Goal: Task Accomplishment & Management: Use online tool/utility

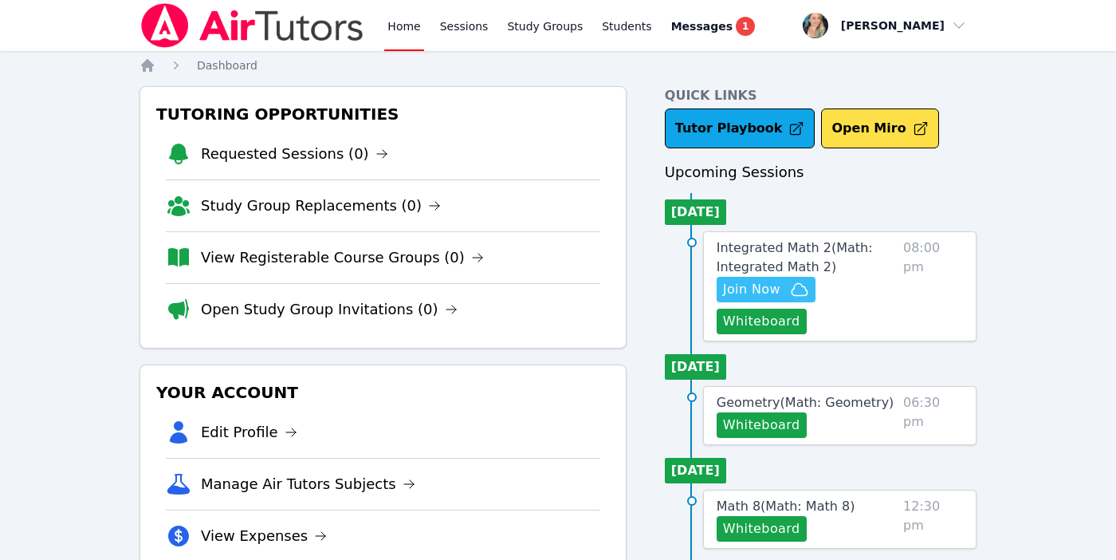
click at [740, 286] on span "Join Now" at bounding box center [751, 289] width 57 height 19
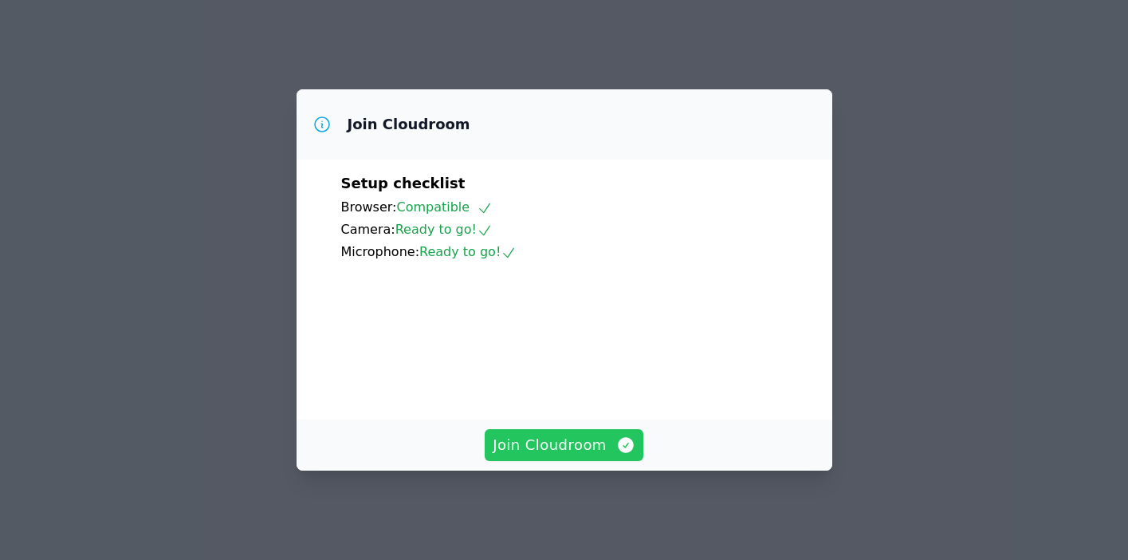
click at [538, 450] on span "Join Cloudroom" at bounding box center [564, 445] width 143 height 22
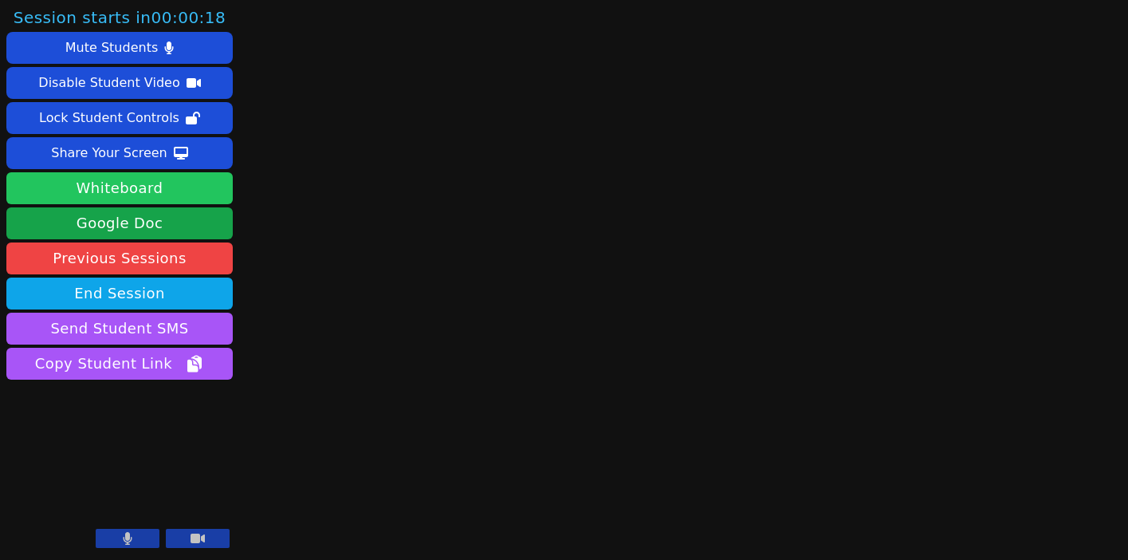
click at [112, 185] on button "Whiteboard" at bounding box center [119, 188] width 226 height 32
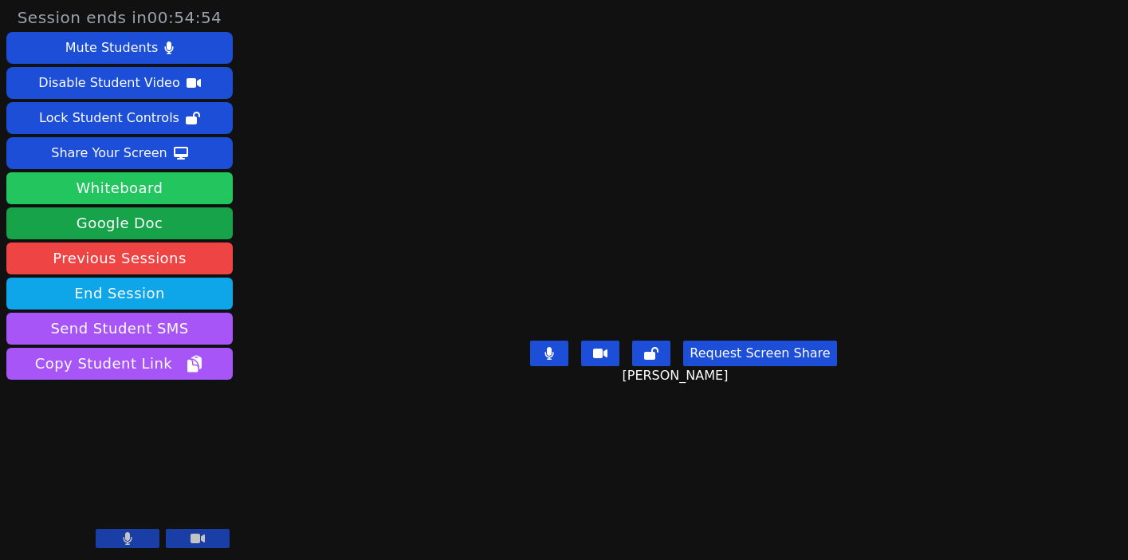
click at [180, 189] on button "Whiteboard" at bounding box center [119, 188] width 226 height 32
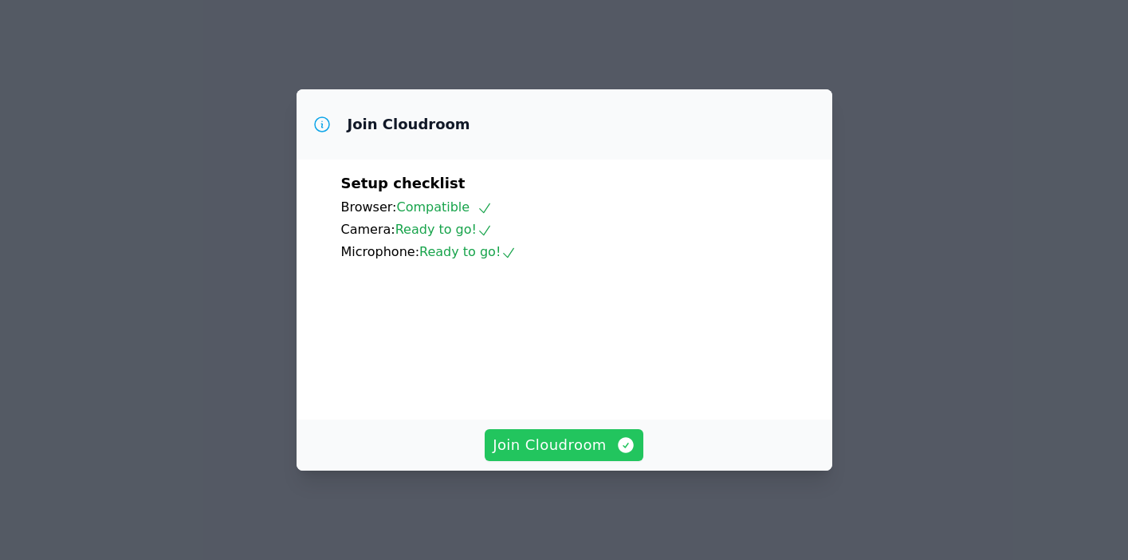
click at [541, 446] on span "Join Cloudroom" at bounding box center [564, 445] width 143 height 22
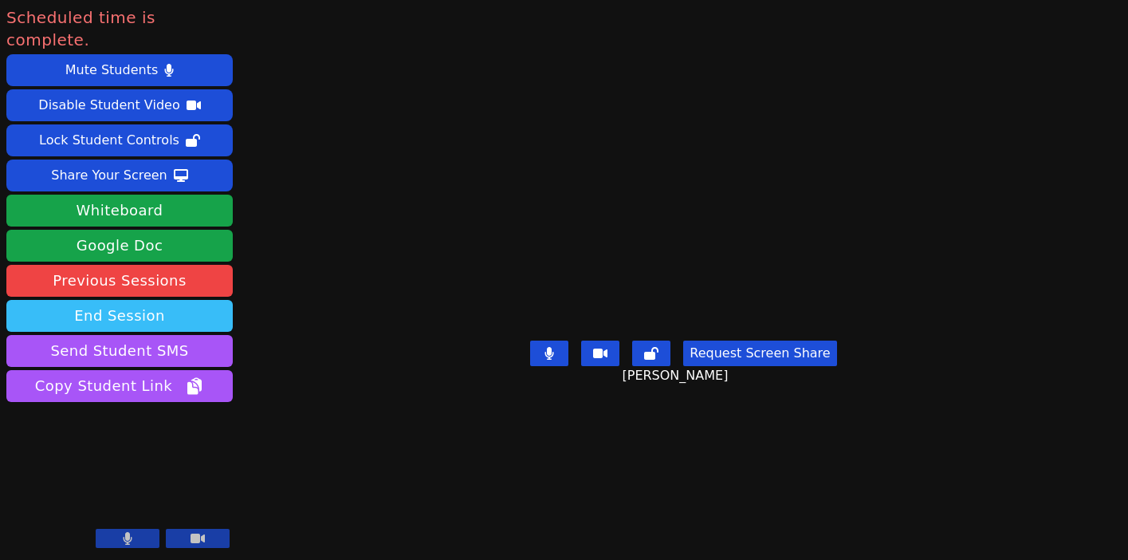
click at [120, 300] on button "End Session" at bounding box center [119, 316] width 226 height 32
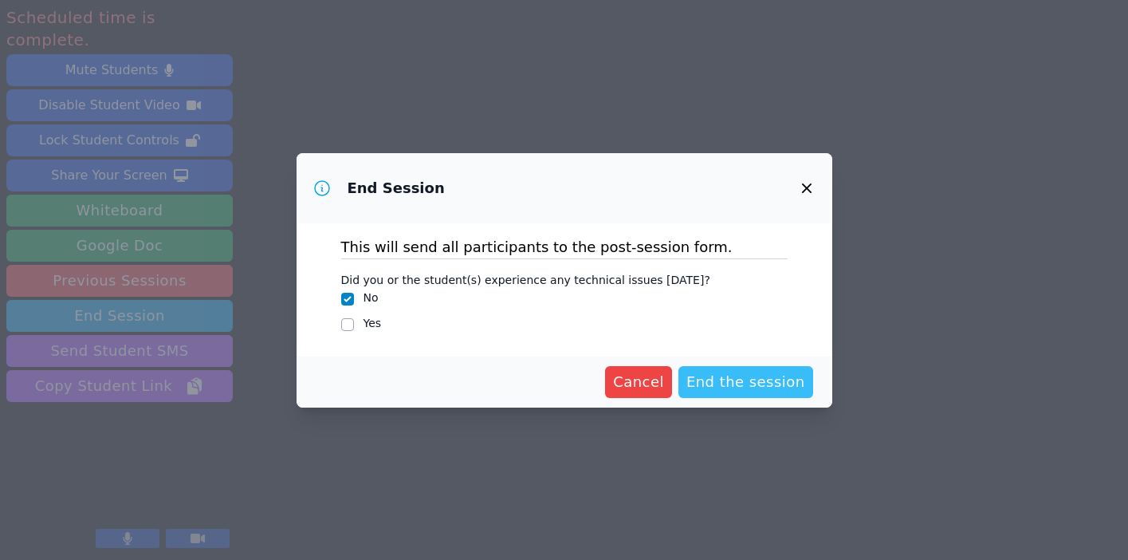
click at [738, 384] on span "End the session" at bounding box center [745, 382] width 119 height 22
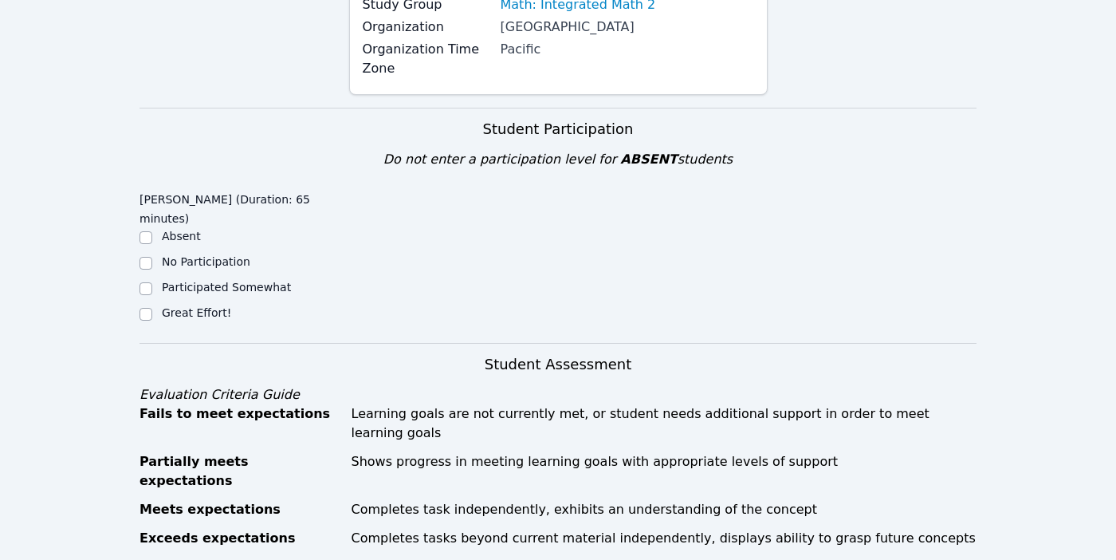
scroll to position [411, 0]
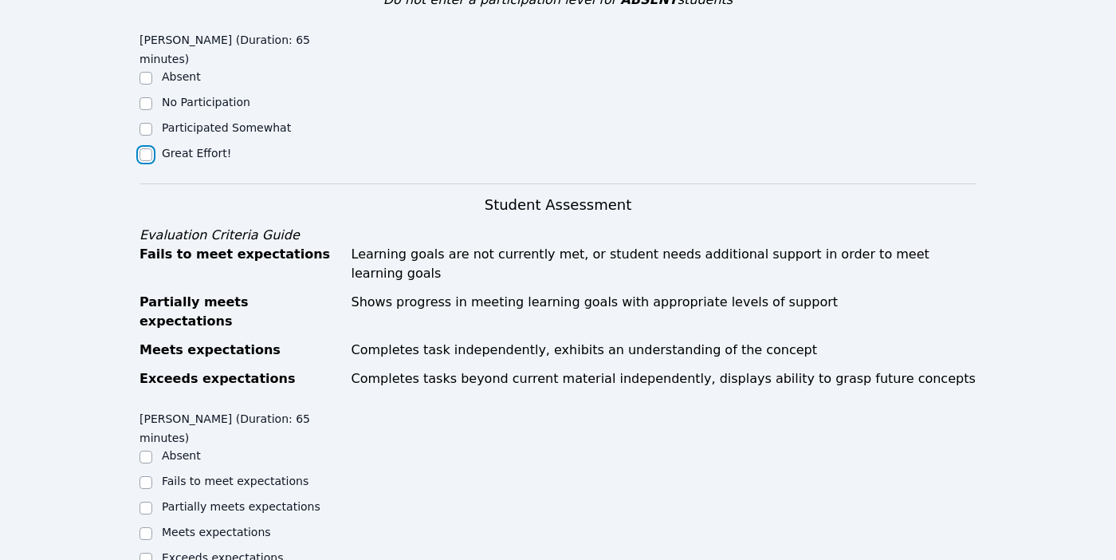
click at [143, 148] on input "Great Effort!" at bounding box center [145, 154] width 13 height 13
checkbox input "true"
click at [142, 527] on input "Meets expectations" at bounding box center [145, 533] width 13 height 13
checkbox input "true"
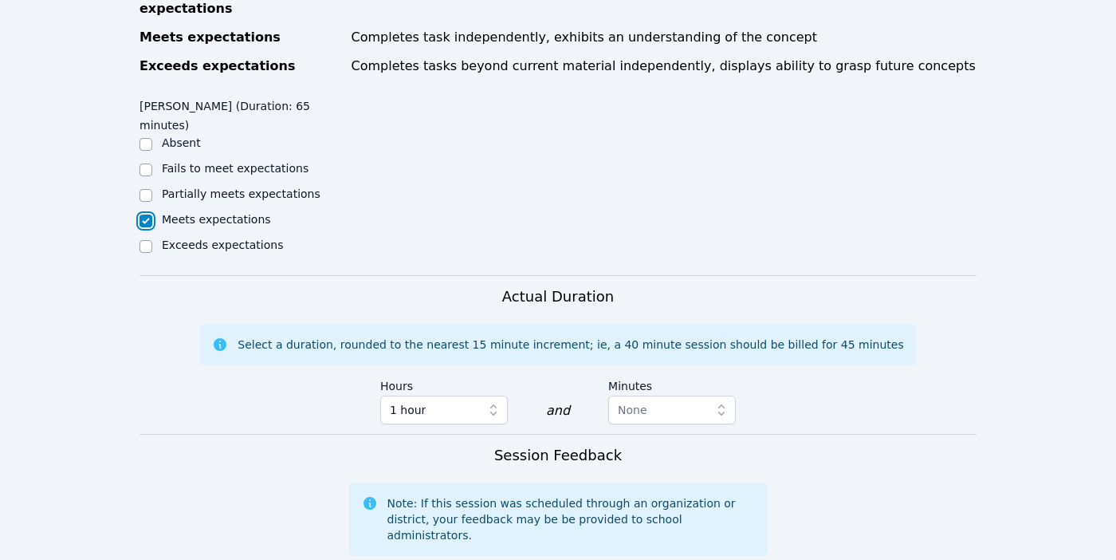
scroll to position [760, 0]
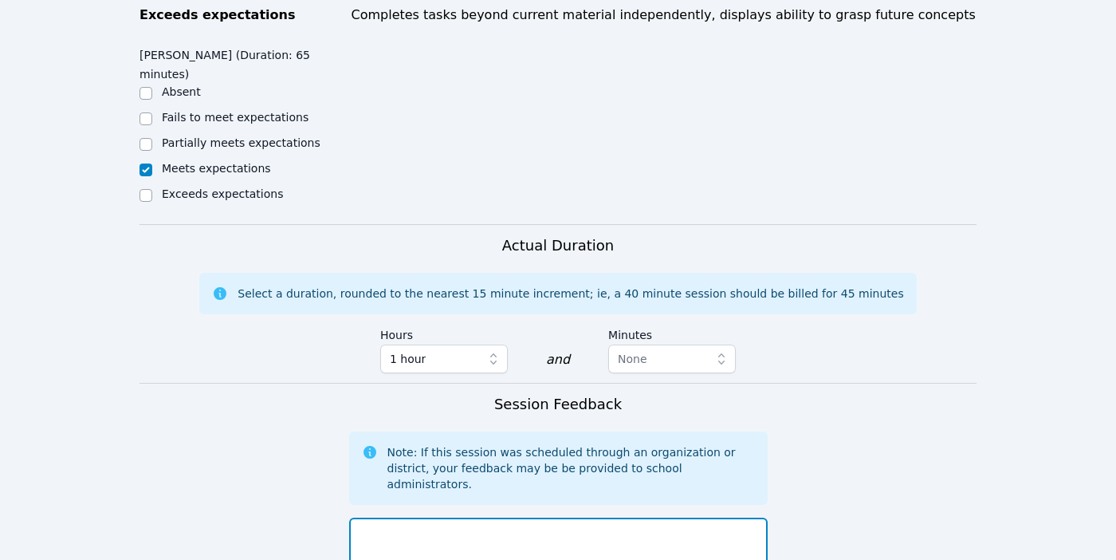
scroll to position [836, 0]
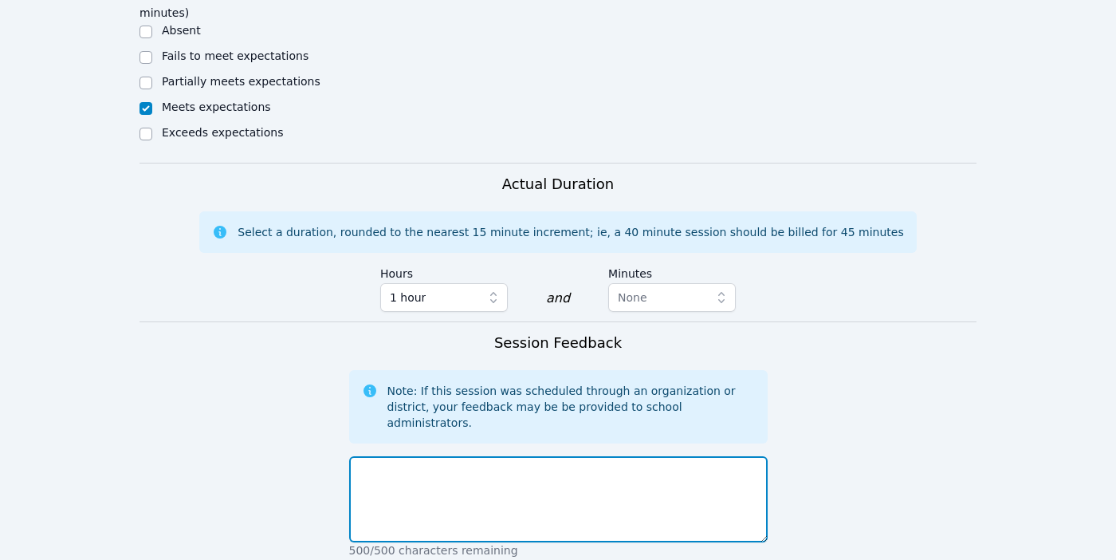
click at [422, 456] on textarea at bounding box center [558, 499] width 418 height 86
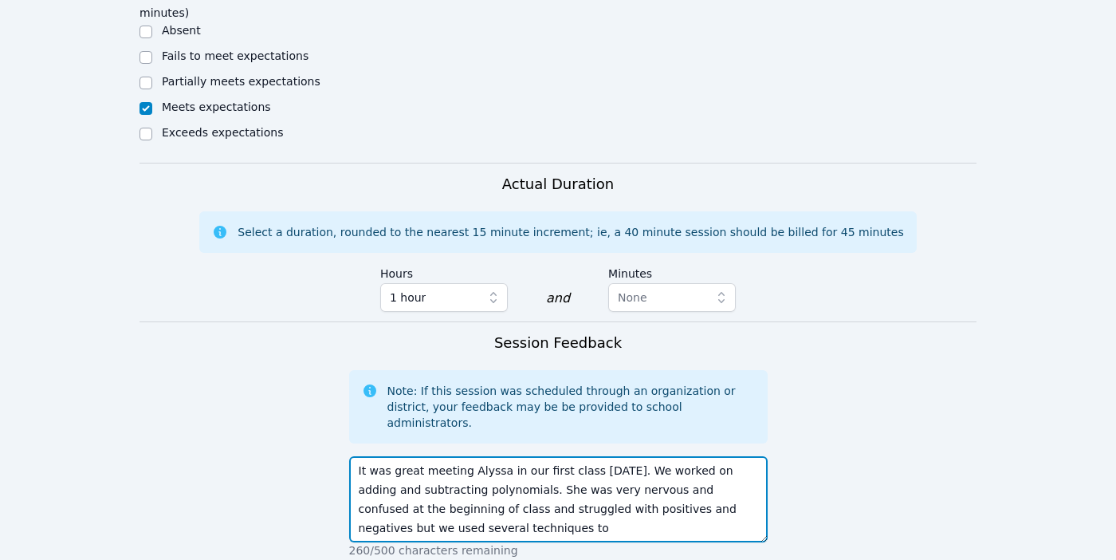
drag, startPoint x: 698, startPoint y: 417, endPoint x: 739, endPoint y: 442, distance: 48.0
click at [739, 456] on textarea "It was great meeting Alyssa in our first class today. We worked on adding and s…" at bounding box center [558, 499] width 418 height 86
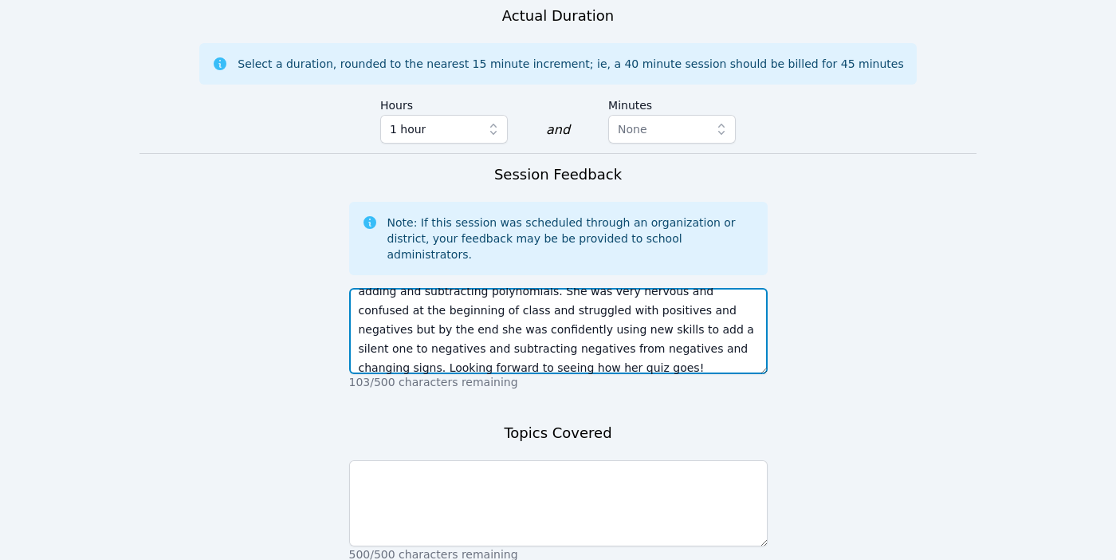
scroll to position [1046, 0]
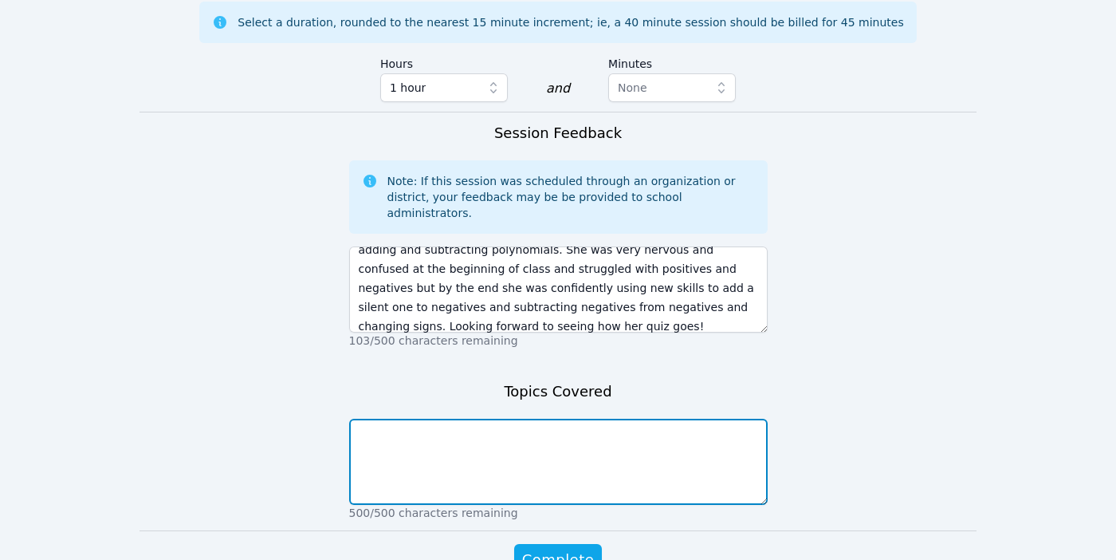
click at [584, 418] on textarea at bounding box center [558, 461] width 418 height 86
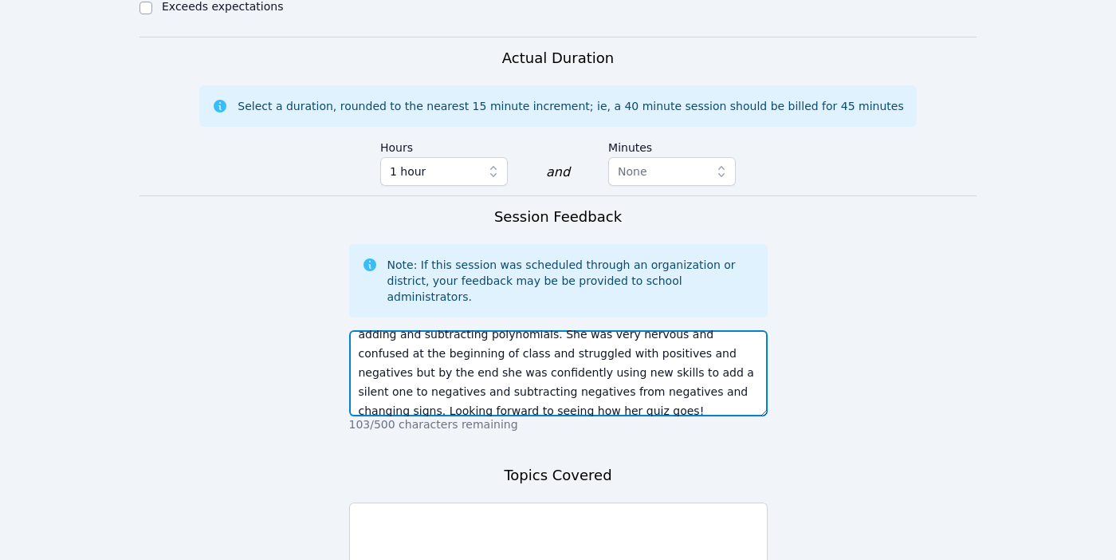
scroll to position [38, 0]
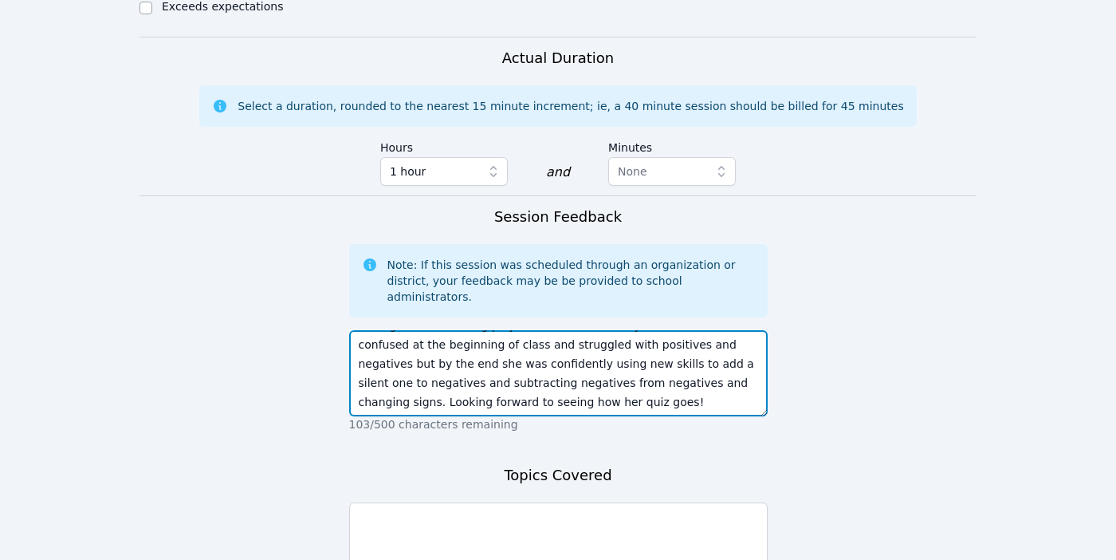
drag, startPoint x: 568, startPoint y: 278, endPoint x: 642, endPoint y: 317, distance: 83.1
click at [642, 330] on textarea "It was great meeting Alyssa in our first class today. We worked on adding and s…" at bounding box center [558, 373] width 418 height 86
click at [572, 330] on textarea "It was great meeting Alyssa in our first class today. We worked on adding and s…" at bounding box center [558, 373] width 418 height 86
drag, startPoint x: 572, startPoint y: 315, endPoint x: 583, endPoint y: 270, distance: 45.8
click at [583, 330] on textarea "It was great meeting Alyssa in our first class today. We worked on adding and s…" at bounding box center [558, 373] width 418 height 86
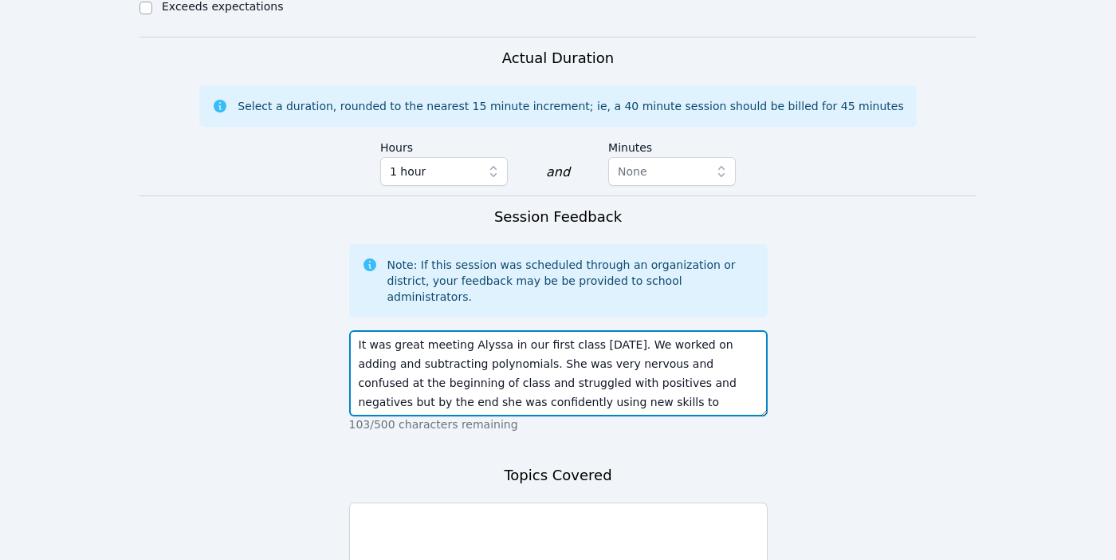
scroll to position [0, 0]
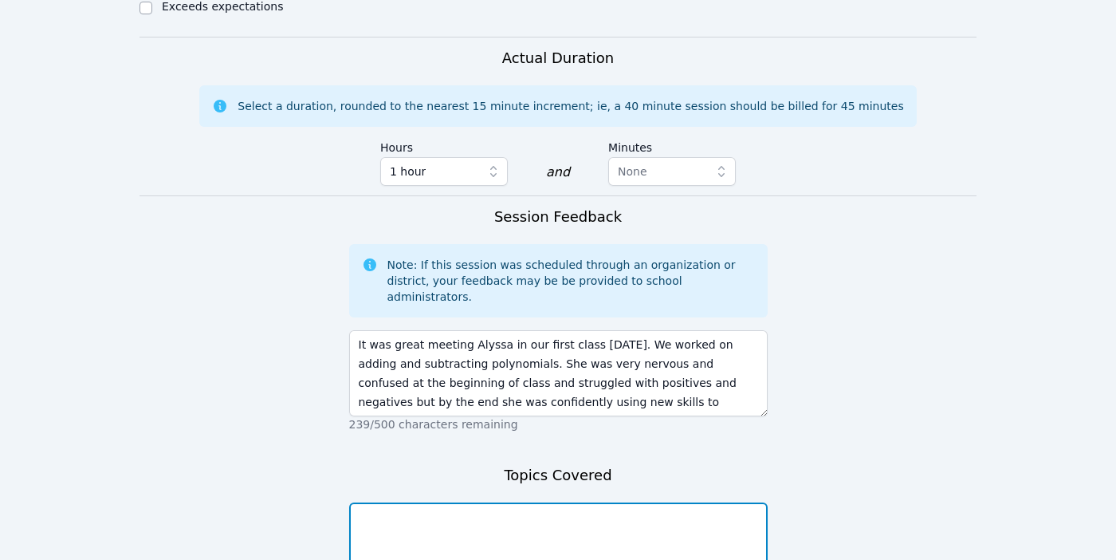
click at [468, 502] on textarea at bounding box center [558, 545] width 418 height 86
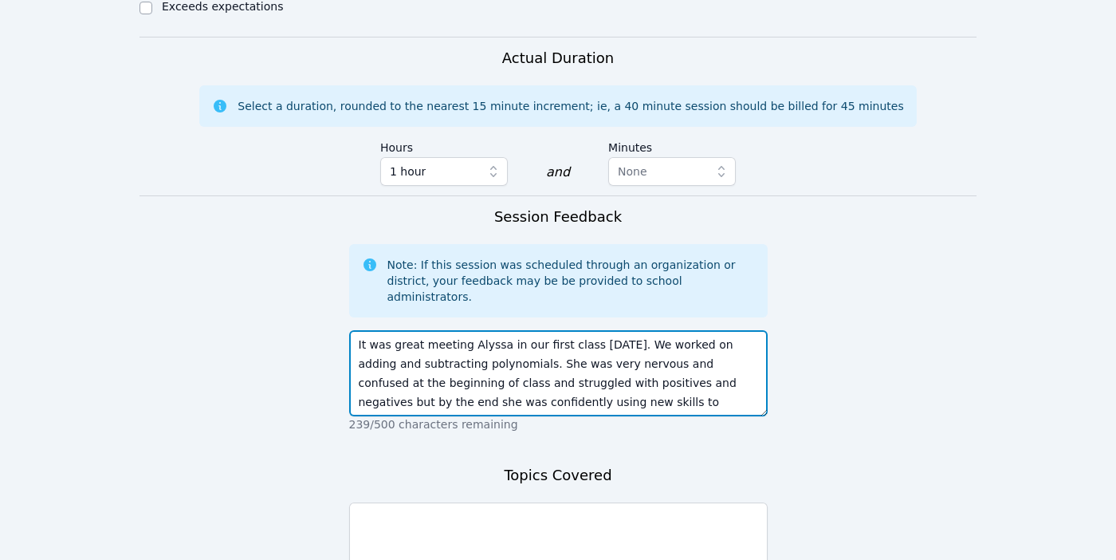
click at [582, 330] on textarea "It was great meeting Alyssa in our first class today. We worked on adding and s…" at bounding box center [558, 373] width 418 height 86
type textarea "It was great meeting Alyssa in our first class today. We worked on adding and s…"
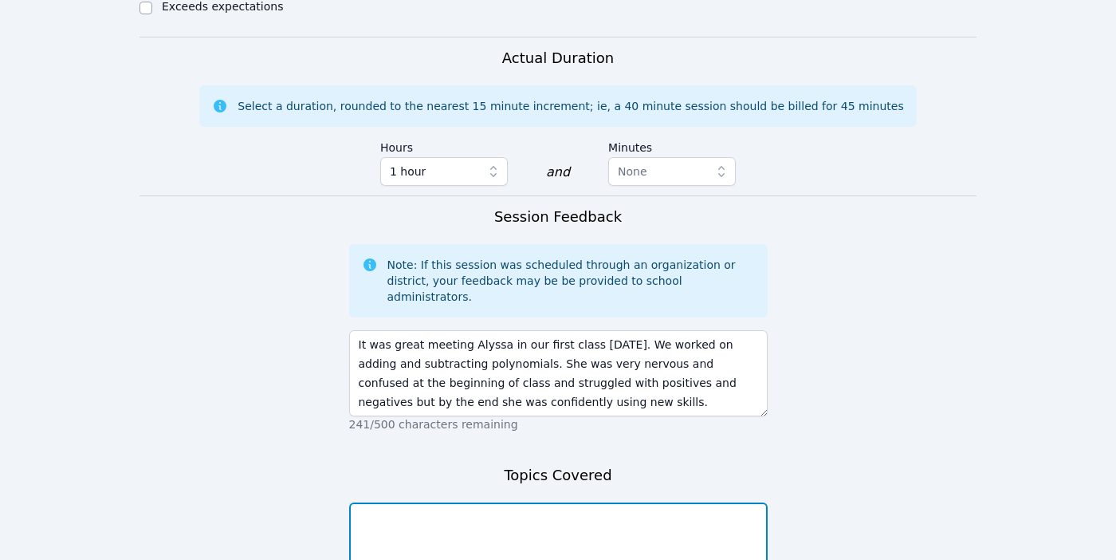
click at [515, 502] on textarea at bounding box center [558, 545] width 418 height 86
paste textarea "add a silent one to negatives and subtracting negatives from negatives and chan…"
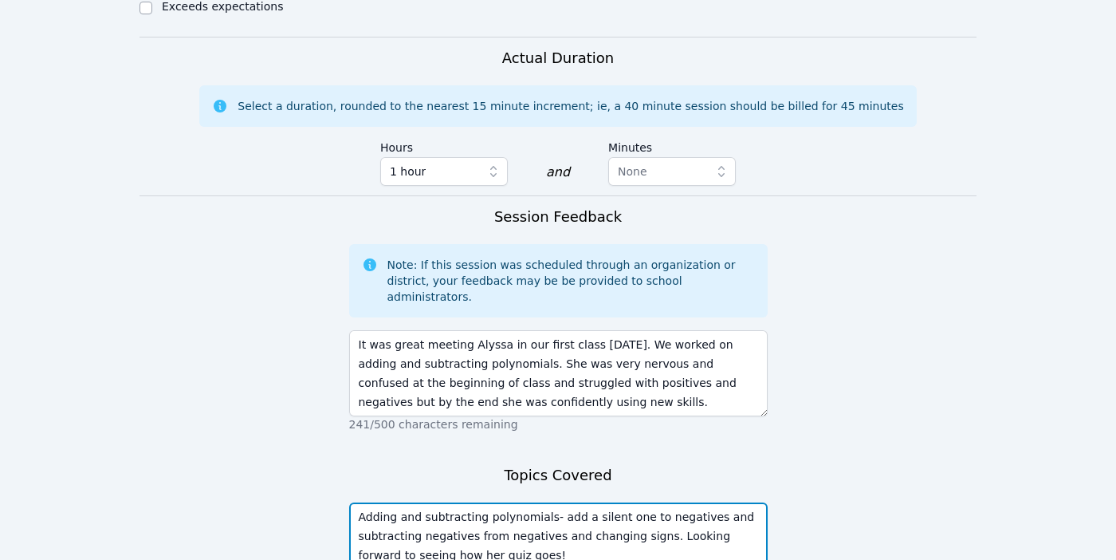
click at [570, 502] on textarea "Adding and subtracting polynomials- add a silent one to negatives and subtracti…" at bounding box center [558, 545] width 418 height 86
click at [600, 502] on textarea "Adding and subtracting polynomials- adding a silent one to negatives and subtra…" at bounding box center [558, 545] width 418 height 86
click at [652, 502] on textarea "Adding and subtracting polynomials- adding a "silent one to negatives and subtr…" at bounding box center [558, 545] width 418 height 86
click at [721, 502] on textarea "Adding and subtracting polynomials- adding a "silent one" to negatives and subt…" at bounding box center [558, 545] width 418 height 86
click at [403, 502] on textarea "Adding and subtracting polynomials- adding a "silent one" to negative signs bef…" at bounding box center [558, 545] width 418 height 86
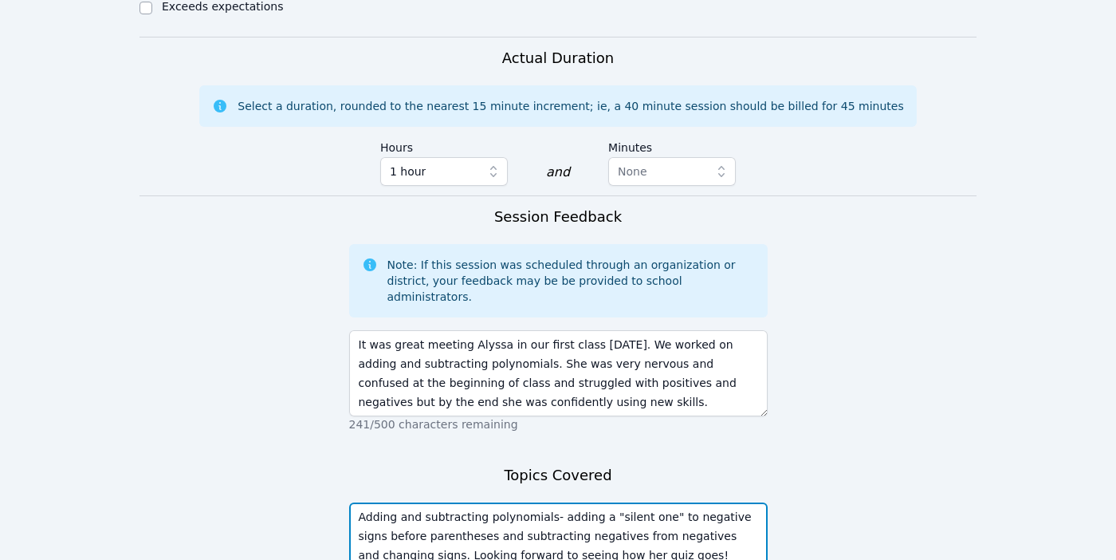
drag, startPoint x: 485, startPoint y: 445, endPoint x: 461, endPoint y: 444, distance: 23.9
click at [461, 502] on textarea "Adding and subtracting polynomials- adding a "silent one" to negative signs bef…" at bounding box center [558, 545] width 418 height 86
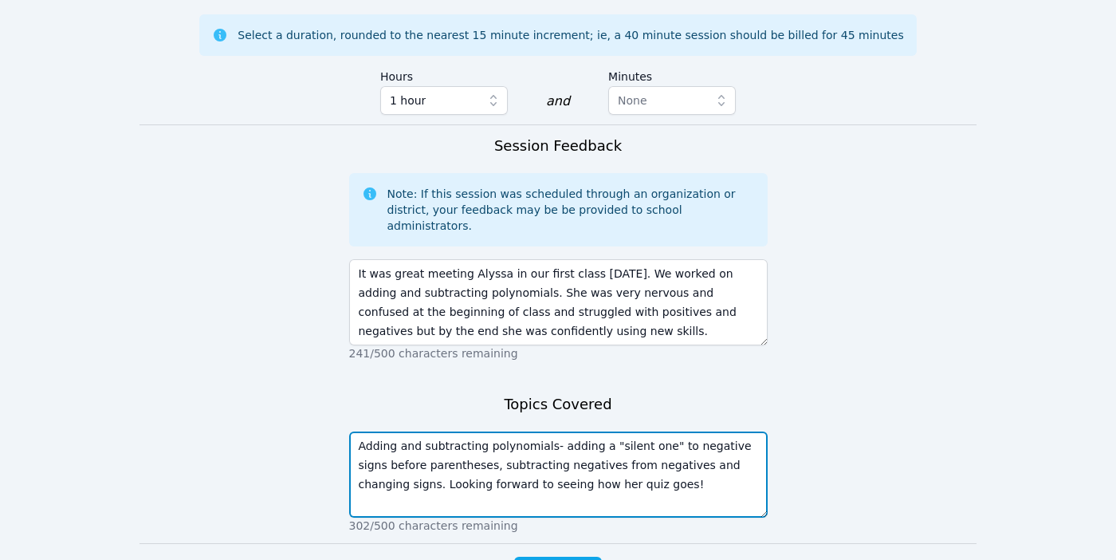
scroll to position [1046, 0]
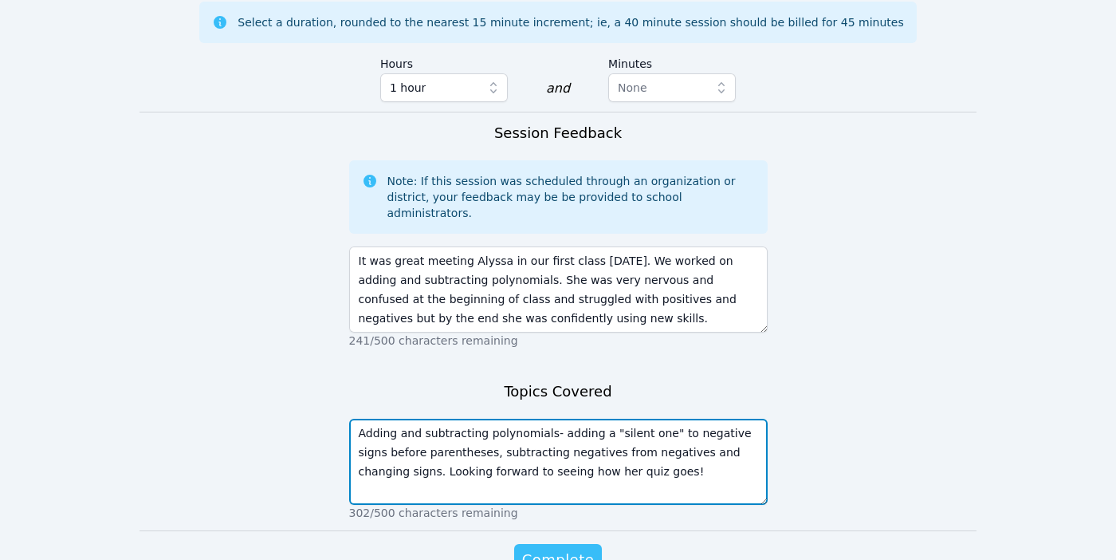
type textarea "Adding and subtracting polynomials- adding a "silent one" to negative signs bef…"
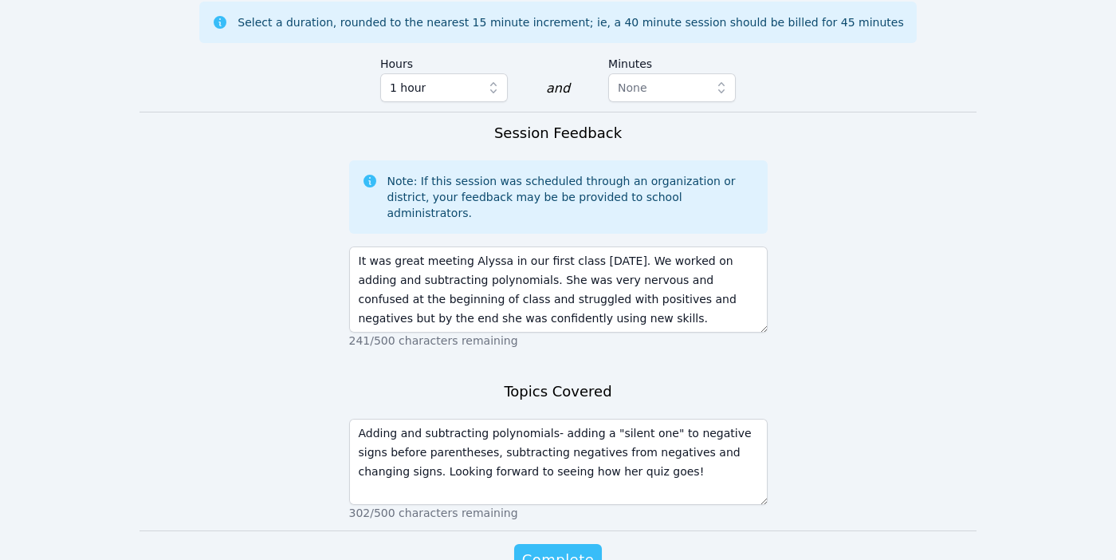
click at [559, 548] on span "Complete" at bounding box center [558, 559] width 72 height 22
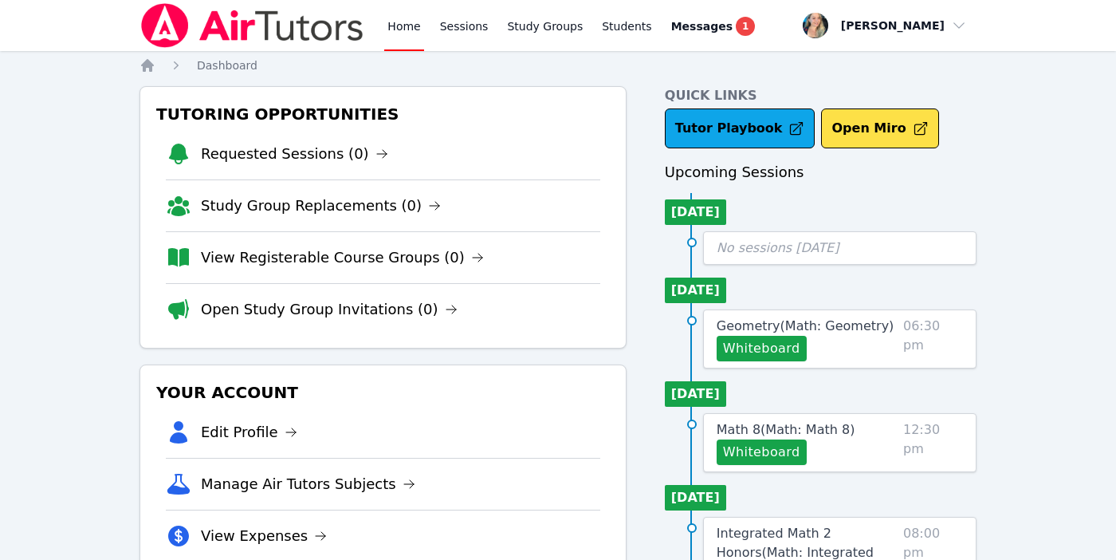
click at [402, 21] on link "Home" at bounding box center [403, 25] width 39 height 51
